Goal: Find specific fact: Locate a discrete piece of known information

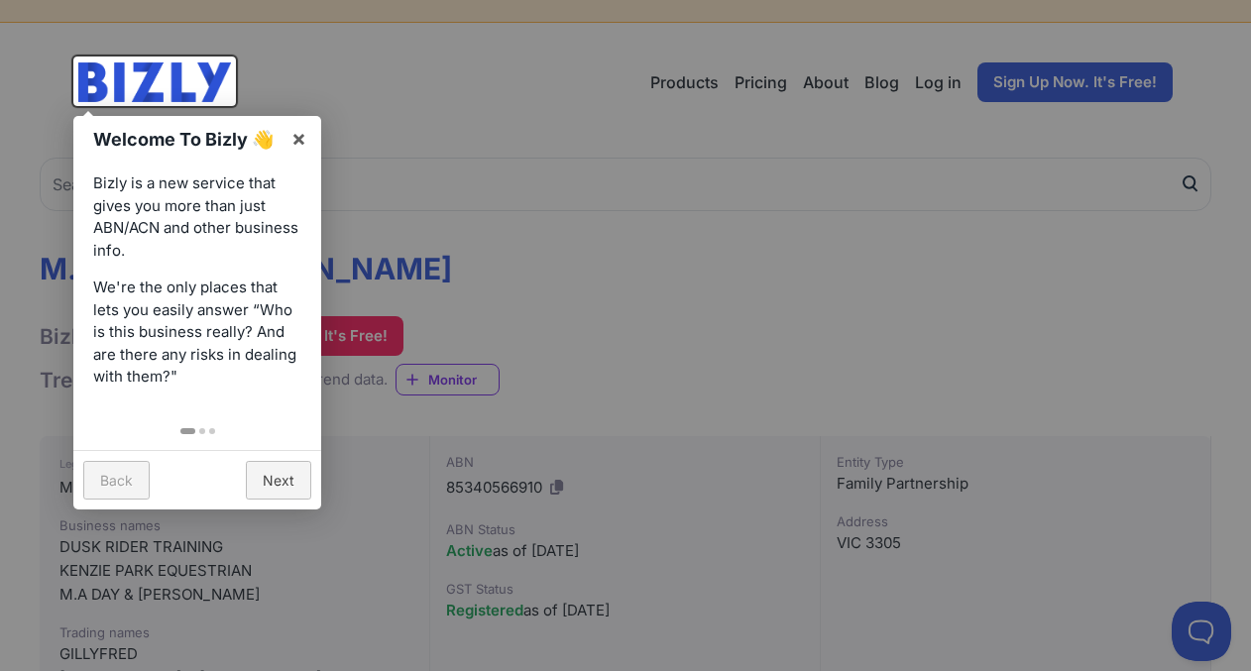
scroll to position [40, 0]
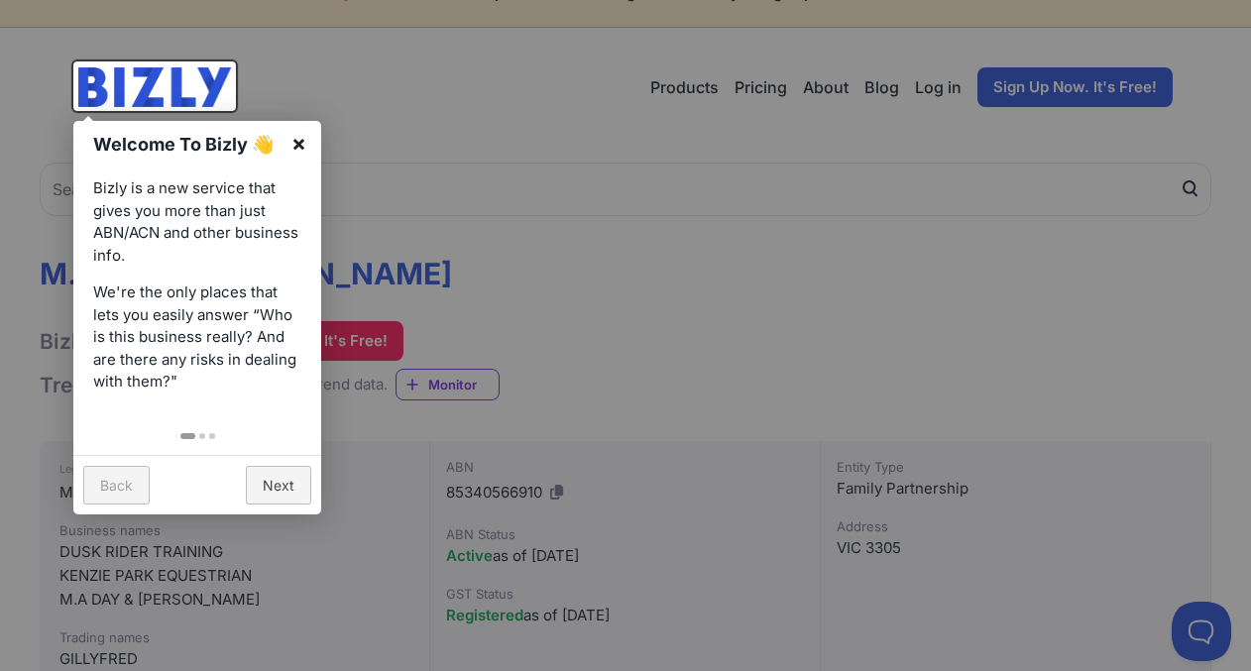
click at [298, 140] on link "×" at bounding box center [299, 143] width 45 height 45
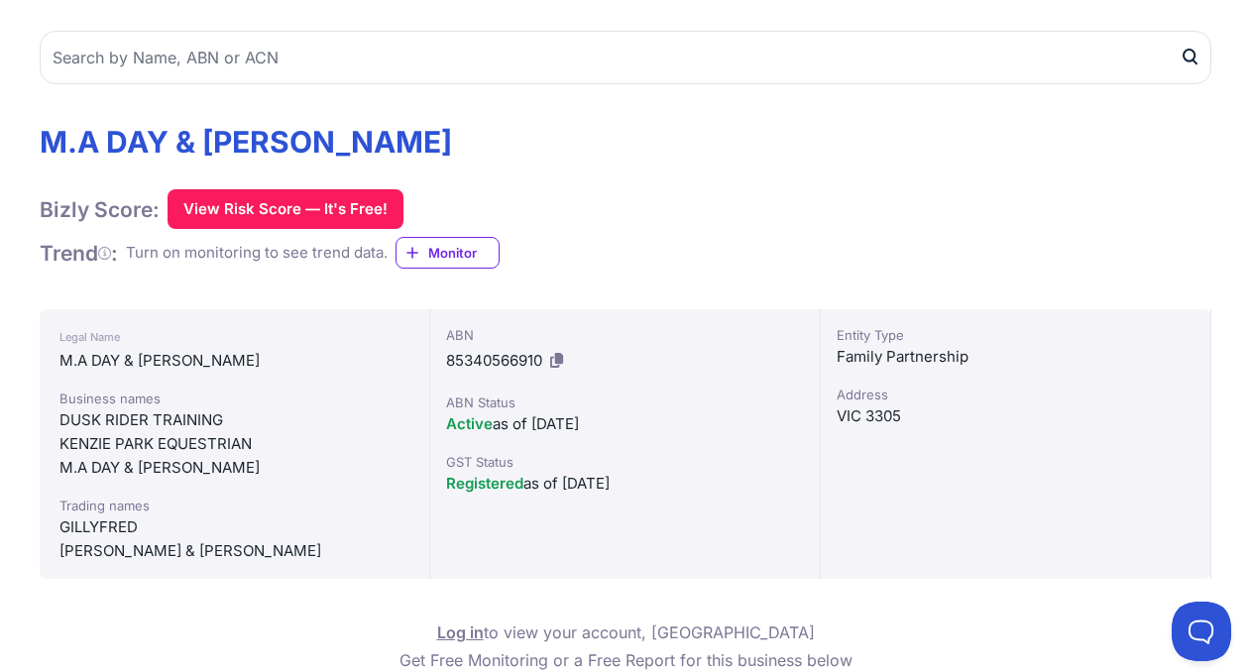
scroll to position [171, 0]
click at [559, 358] on icon at bounding box center [556, 360] width 13 height 15
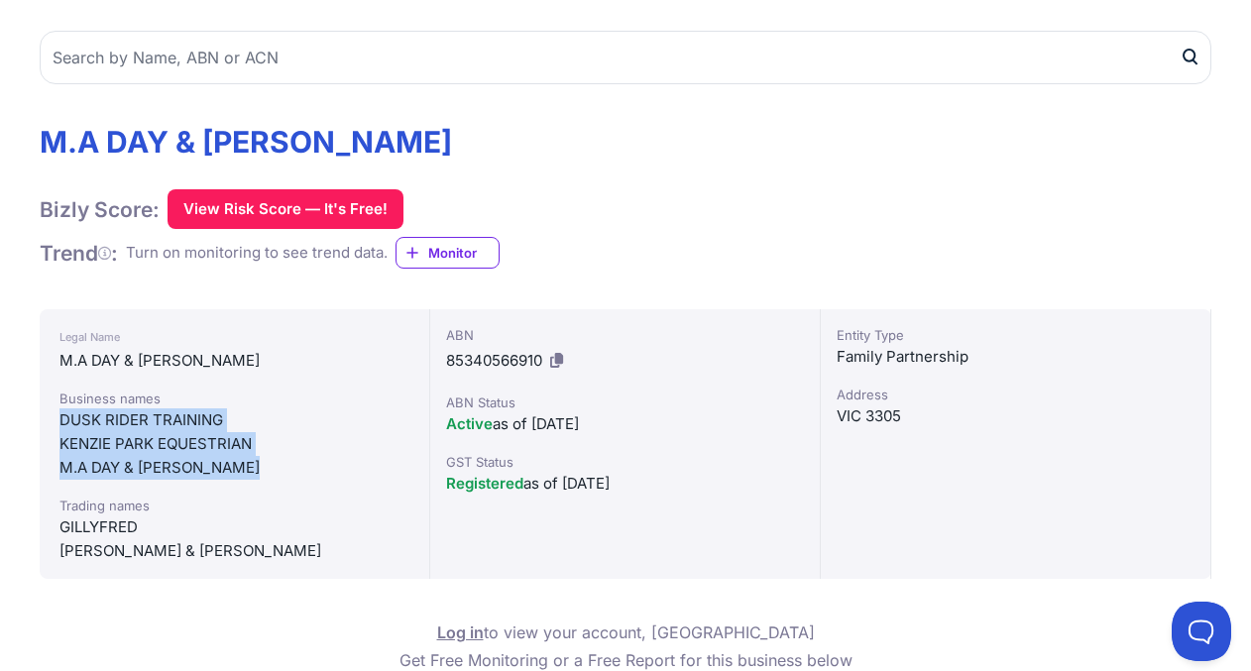
drag, startPoint x: 243, startPoint y: 469, endPoint x: 52, endPoint y: 422, distance: 196.9
click at [52, 421] on div "Legal Name M.A DAY & [PERSON_NAME] Business names DUSK RIDER TRAINING KENZIE PA…" at bounding box center [235, 444] width 391 height 270
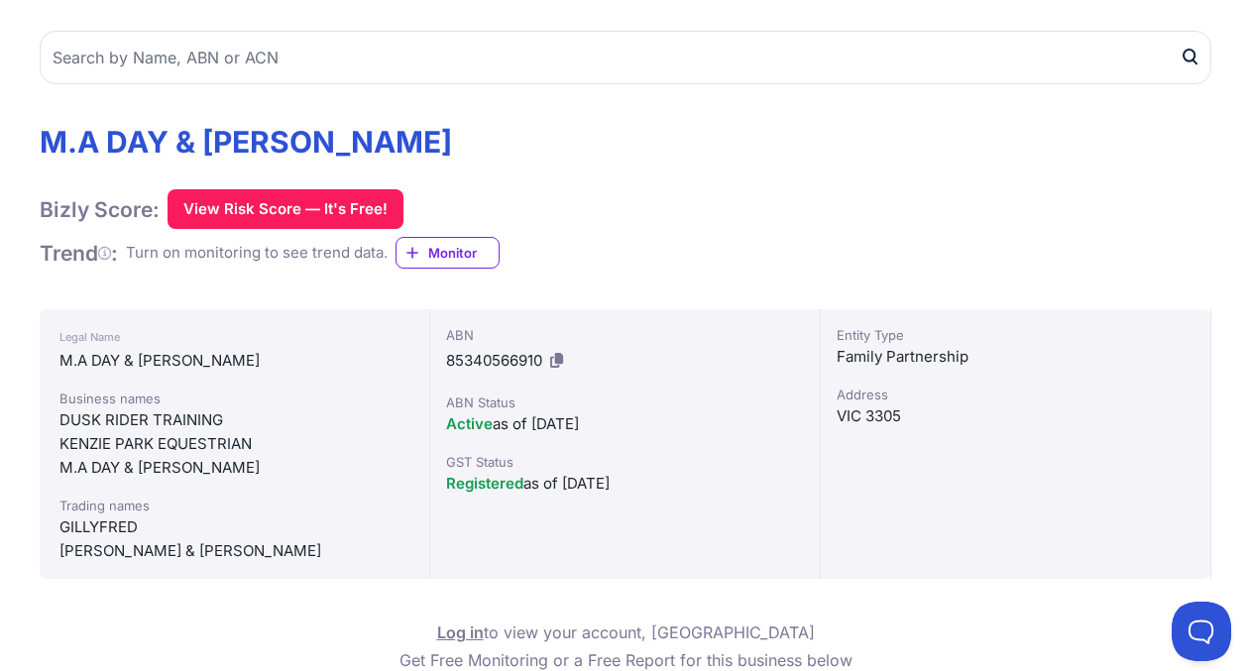
click at [249, 398] on div "Business names" at bounding box center [234, 399] width 350 height 20
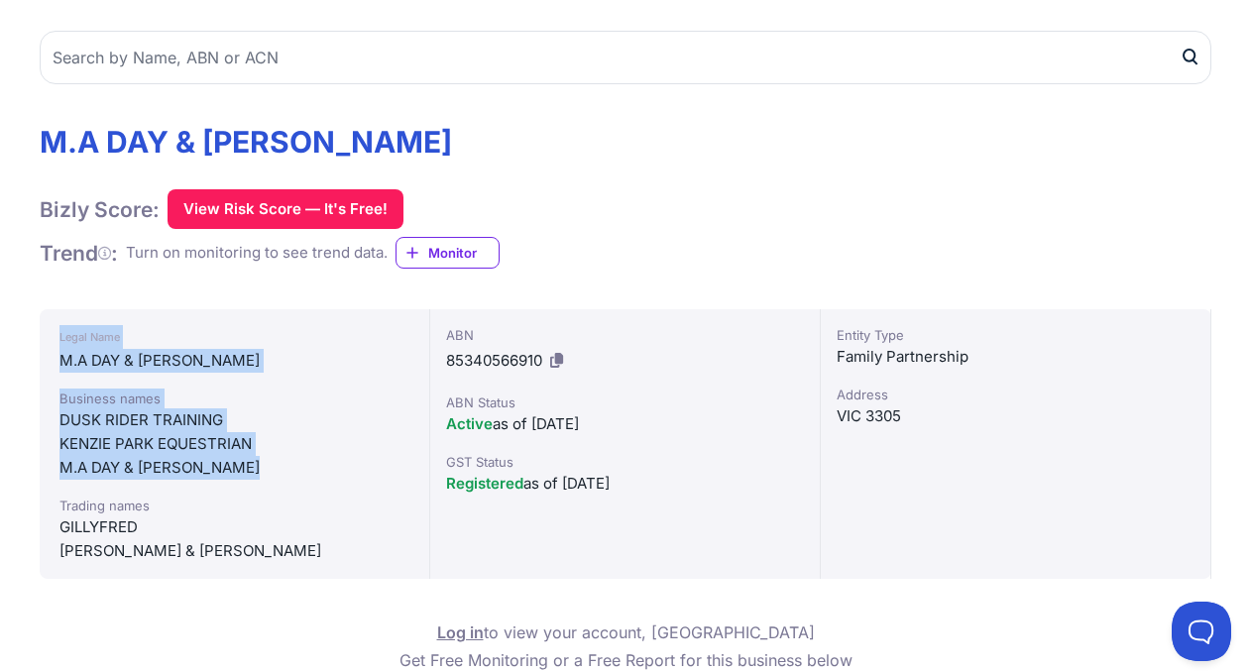
drag, startPoint x: 245, startPoint y: 467, endPoint x: 57, endPoint y: 335, distance: 229.1
click at [57, 335] on div "Legal Name M.A DAY & [PERSON_NAME] Business names DUSK RIDER TRAINING KENZIE PA…" at bounding box center [235, 444] width 391 height 270
copy div "Legal Name M.A DAY & [PERSON_NAME] Business names DUSK RIDER TRAINING [PERSON_N…"
click at [181, 396] on div "Business names" at bounding box center [234, 399] width 350 height 20
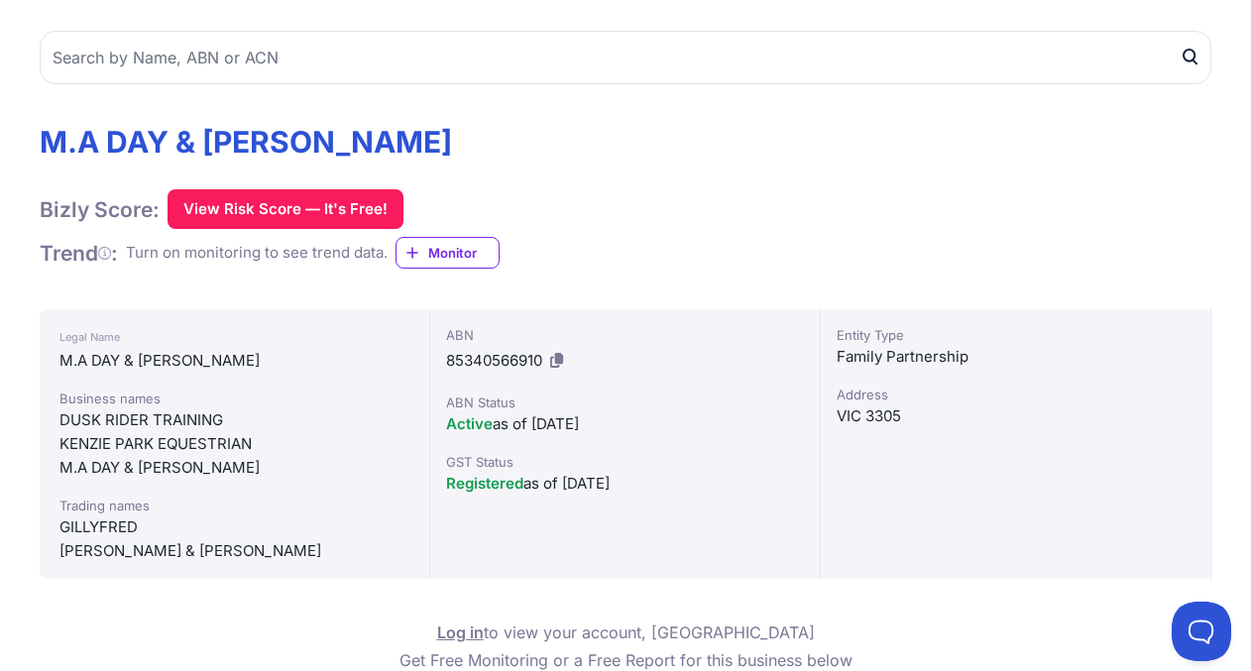
click at [340, 539] on div "[PERSON_NAME] & [PERSON_NAME]" at bounding box center [234, 551] width 350 height 24
drag, startPoint x: 345, startPoint y: 554, endPoint x: 49, endPoint y: 337, distance: 367.4
click at [49, 337] on div "Legal Name M.A DAY & [PERSON_NAME] Business names DUSK RIDER TRAINING KENZIE PA…" at bounding box center [235, 444] width 391 height 270
copy div "Legal Name M.A DAY & [PERSON_NAME] Business names DUSK RIDER TRAINING [PERSON_N…"
click at [717, 166] on div "M.A DAY & [PERSON_NAME] Bizly Score: View Risk Score — It's Free! View Risk Sco…" at bounding box center [626, 197] width 1172 height 146
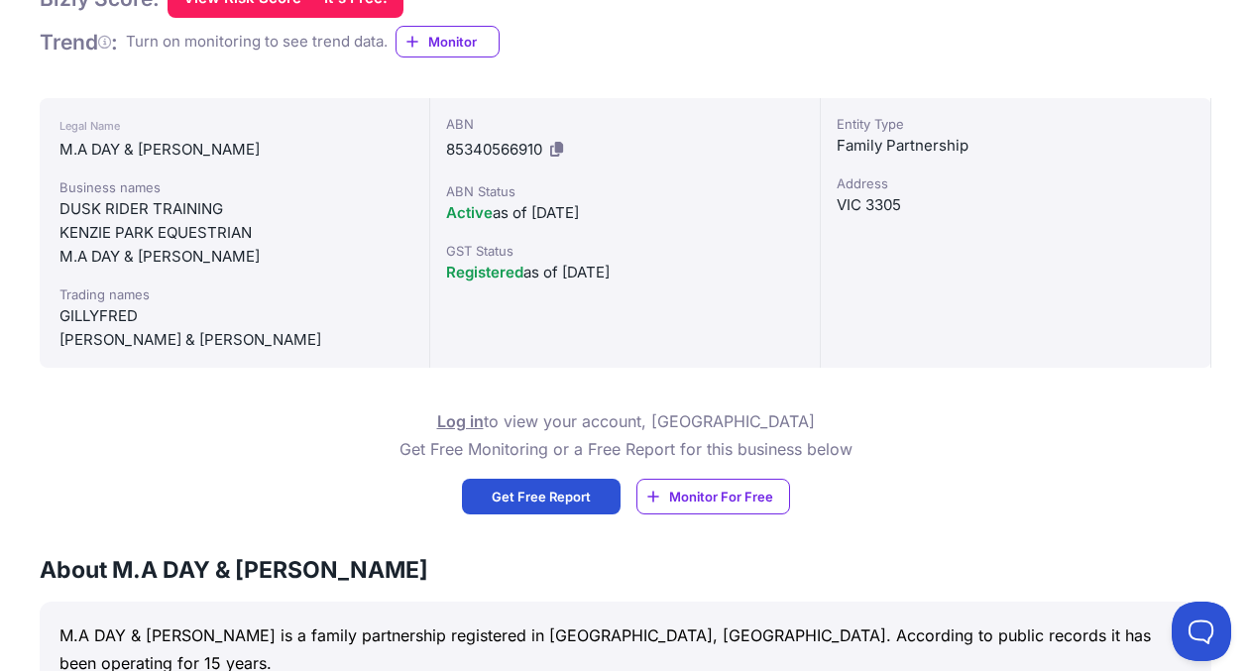
scroll to position [284, 0]
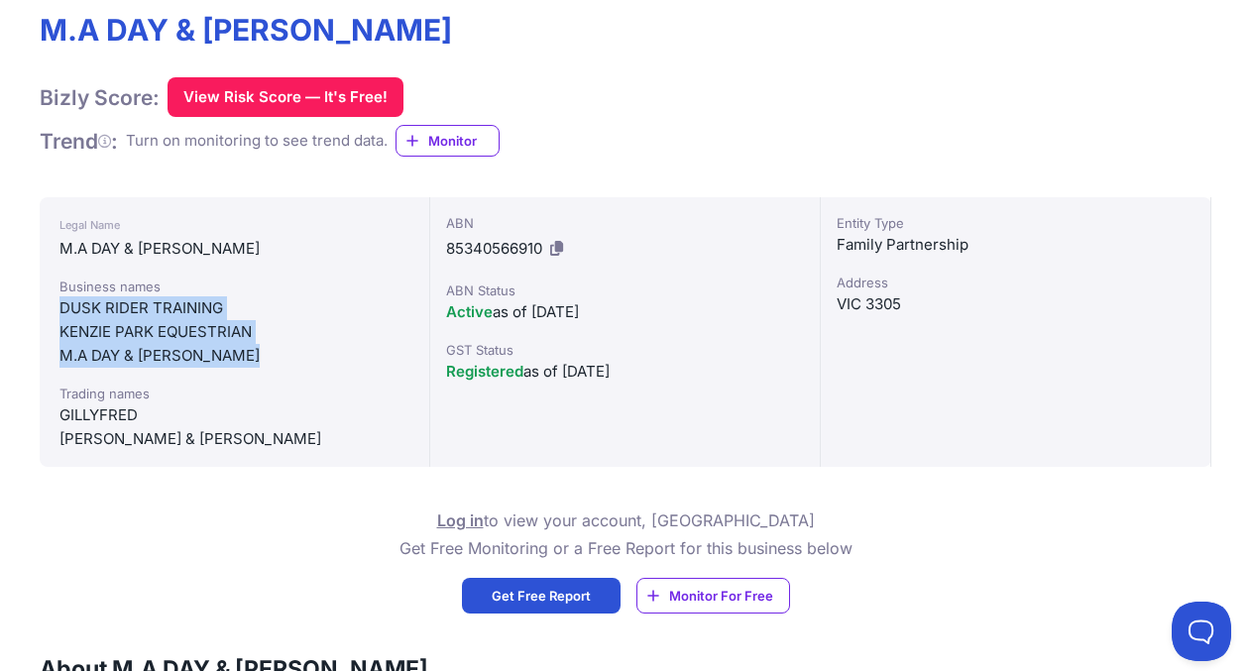
drag, startPoint x: 57, startPoint y: 296, endPoint x: 322, endPoint y: 348, distance: 270.6
click at [322, 348] on div "Legal Name M.A DAY & [PERSON_NAME] Business names DUSK RIDER TRAINING KENZIE PA…" at bounding box center [235, 332] width 391 height 270
copy div "DUSK RIDER TRAINING KENZIE PARK EQUESTRIAN M.A DAY & [PERSON_NAME]"
